Goal: Information Seeking & Learning: Understand process/instructions

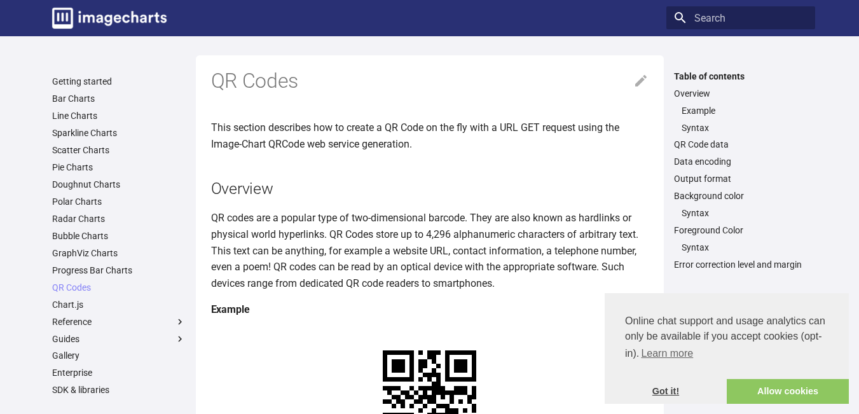
click at [684, 395] on link "Got it!" at bounding box center [665, 391] width 122 height 25
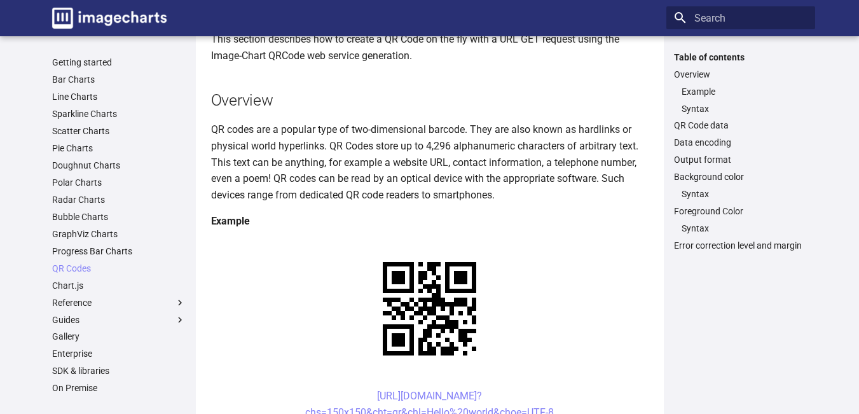
scroll to position [93, 0]
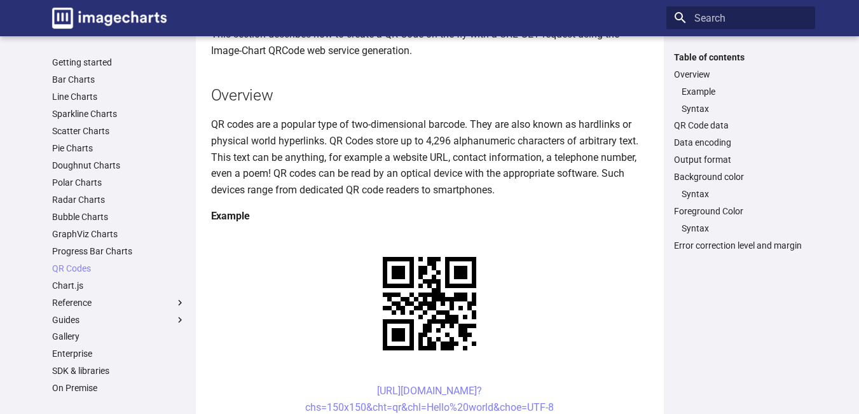
drag, startPoint x: 351, startPoint y: 268, endPoint x: 557, endPoint y: 281, distance: 206.3
click at [557, 383] on center "[URL][DOMAIN_NAME]? chs=150x150&cht=qr&chl=Hello%20world&choe=UTF-8" at bounding box center [429, 399] width 437 height 32
copy link "[URL][DOMAIN_NAME]? chs=150x150&cht=qr&chl=Hello%20world&choe=UTF-8"
